Goal: Transaction & Acquisition: Purchase product/service

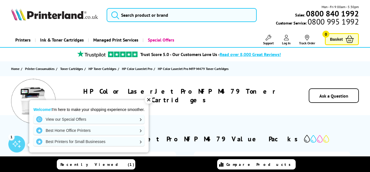
click at [260, 104] on div "HP Color LaserJet Pro MFP M479 Toner Cartridges Ask a Question" at bounding box center [185, 95] width 370 height 39
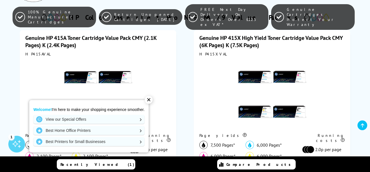
scroll to position [116, 0]
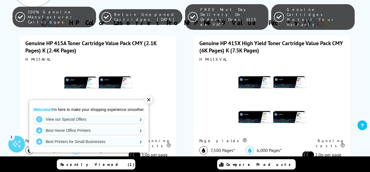
click at [151, 98] on div "✕" at bounding box center [149, 100] width 8 height 8
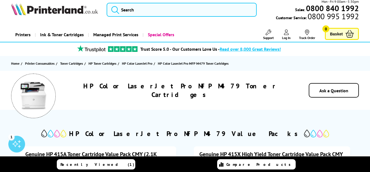
scroll to position [0, 0]
